Goal: Task Accomplishment & Management: Manage account settings

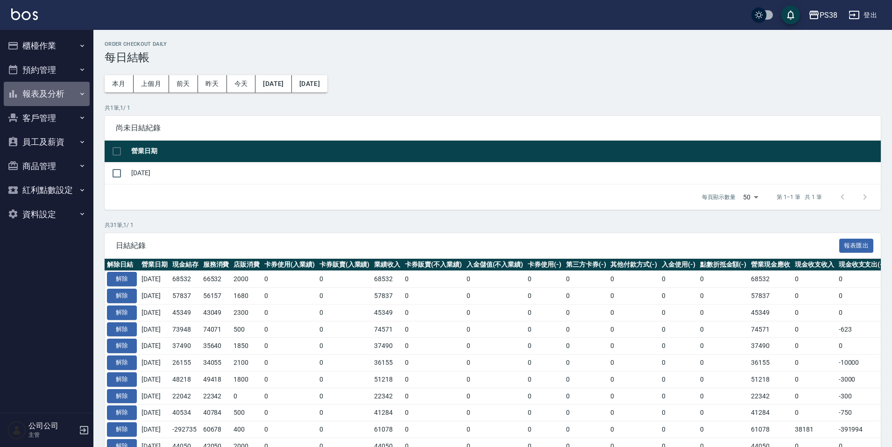
click at [51, 95] on button "報表及分析" at bounding box center [47, 94] width 86 height 24
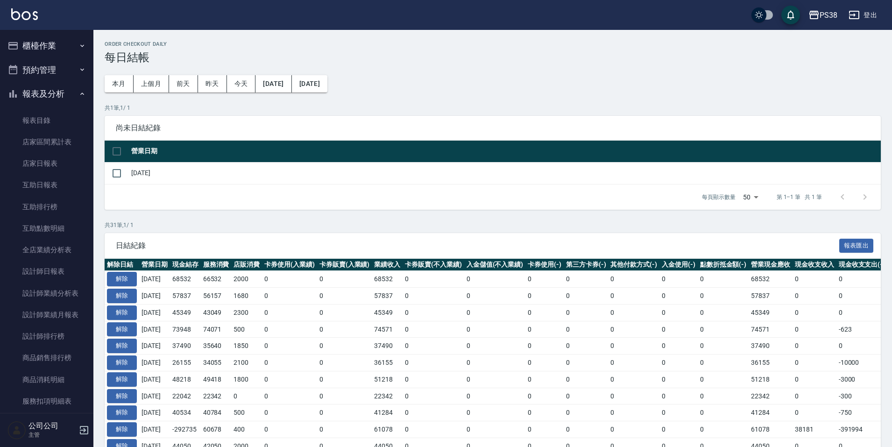
click at [40, 82] on button "報表及分析" at bounding box center [47, 94] width 86 height 24
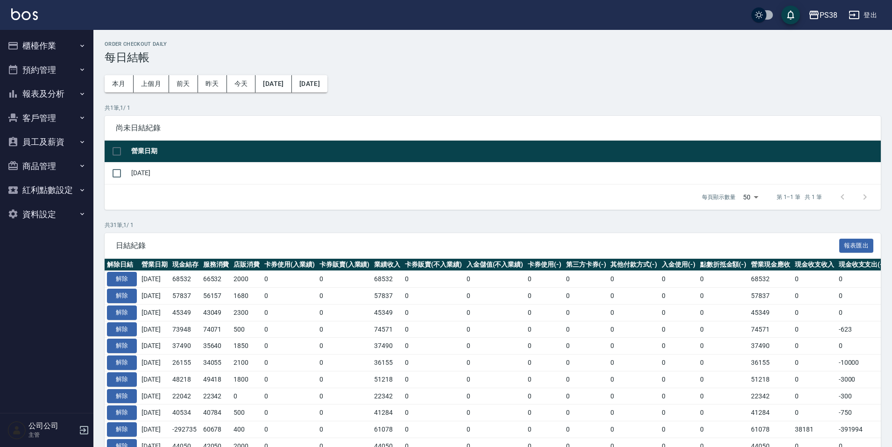
click at [47, 69] on button "預約管理" at bounding box center [47, 70] width 86 height 24
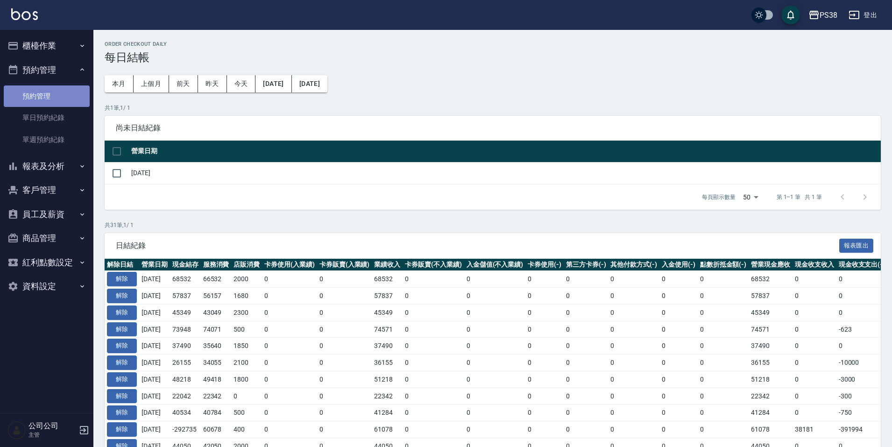
click at [53, 94] on link "預約管理" at bounding box center [47, 95] width 86 height 21
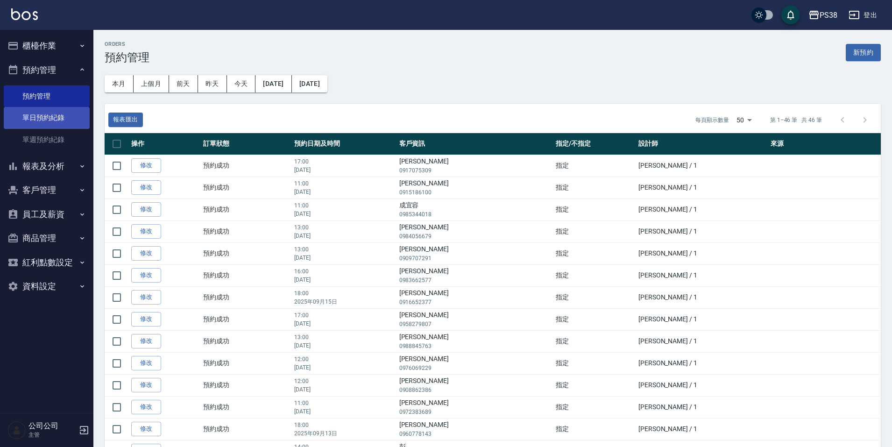
click at [39, 119] on link "單日預約紀錄" at bounding box center [47, 117] width 86 height 21
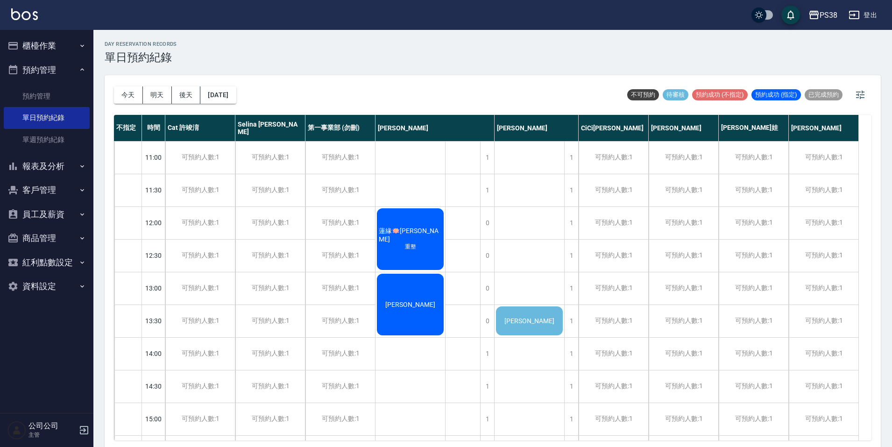
click at [518, 322] on span "[PERSON_NAME]" at bounding box center [530, 320] width 54 height 7
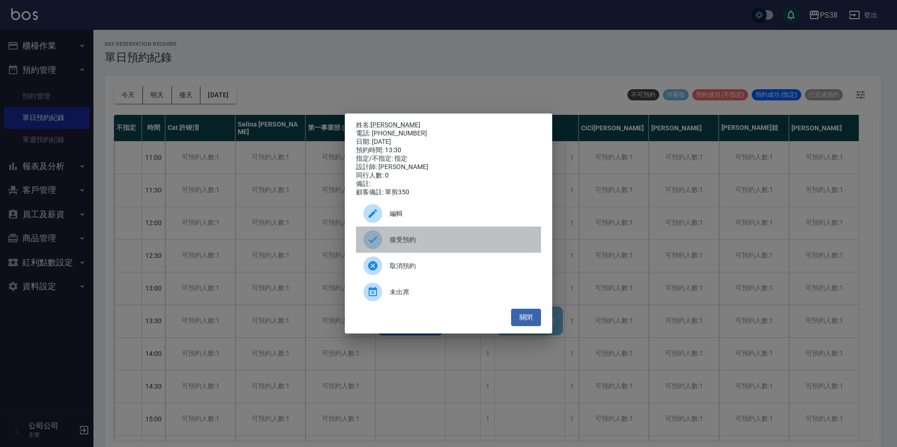
click at [404, 245] on span "接受預約" at bounding box center [462, 240] width 144 height 10
